Goal: Find specific page/section

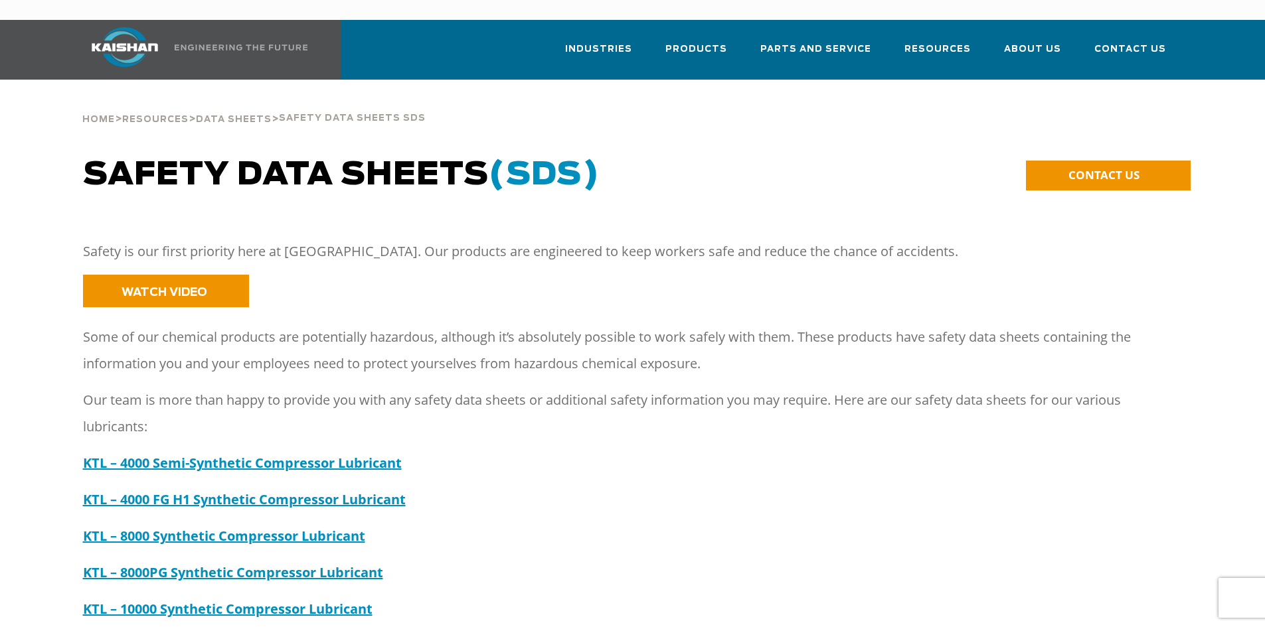
click at [59, 193] on div at bounding box center [632, 198] width 1164 height 82
